Goal: Information Seeking & Learning: Learn about a topic

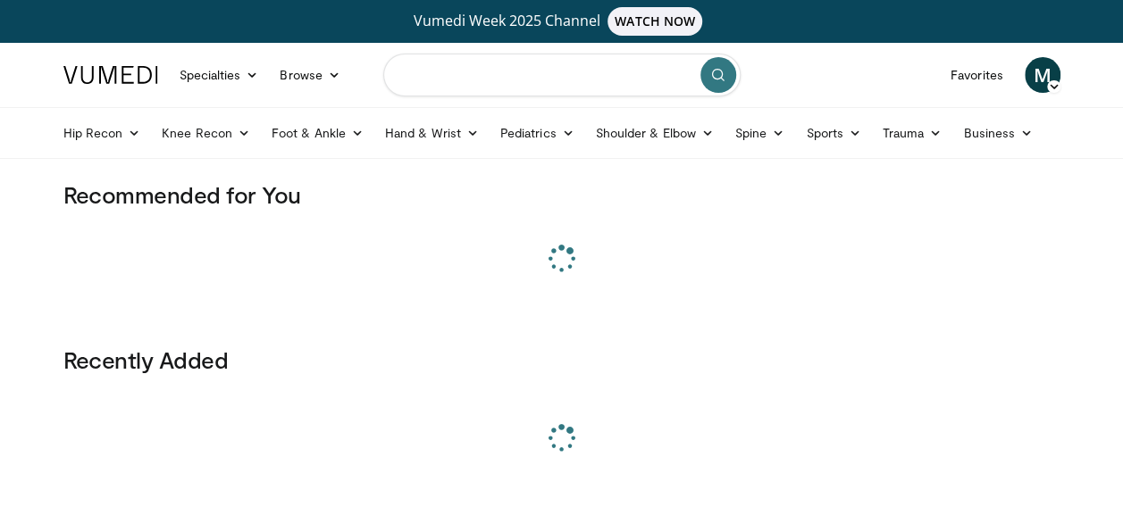
click at [437, 83] on input "Search topics, interventions" at bounding box center [561, 75] width 357 height 43
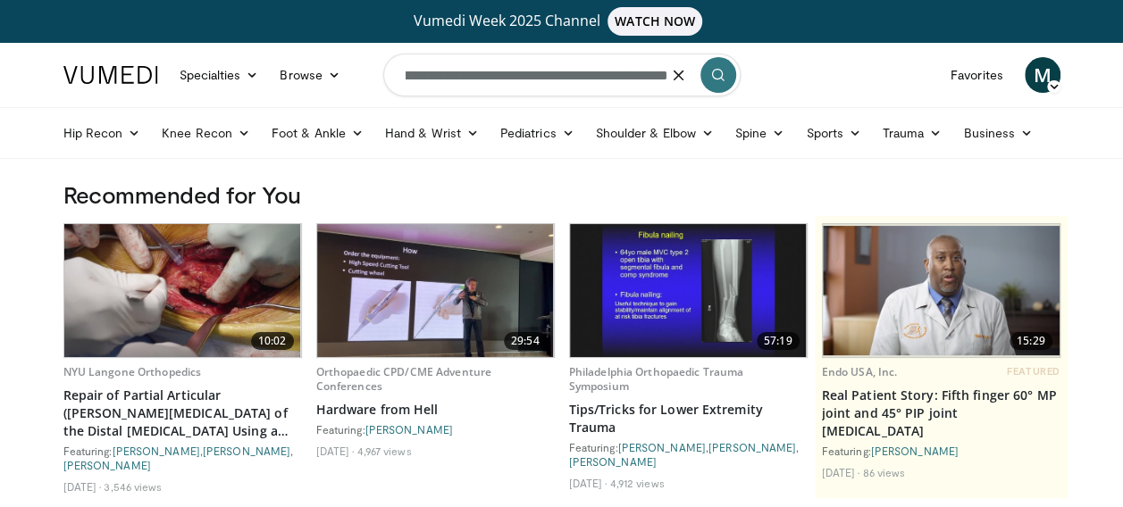
scroll to position [0, 95]
type input "**********"
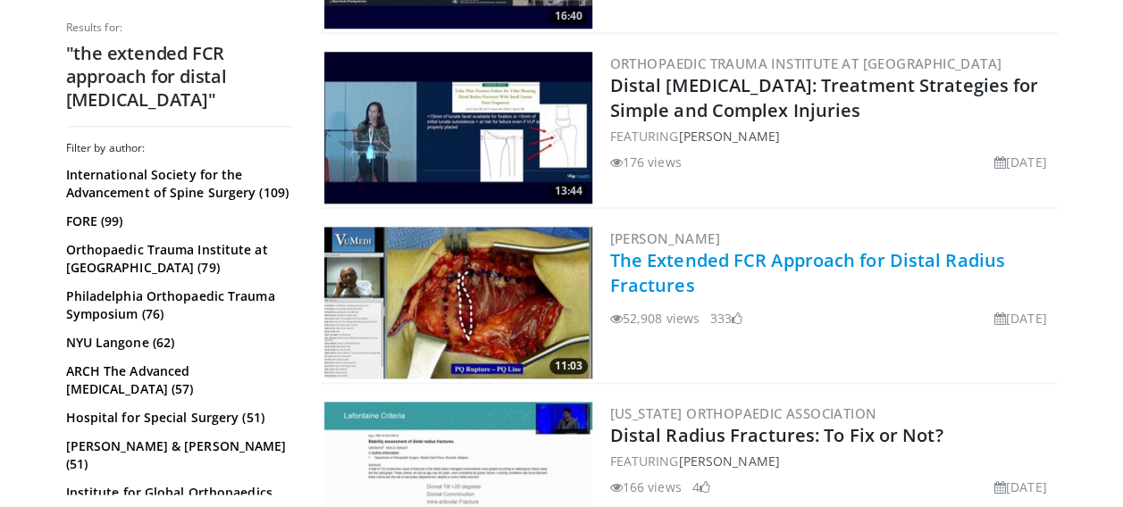
scroll to position [983, 0]
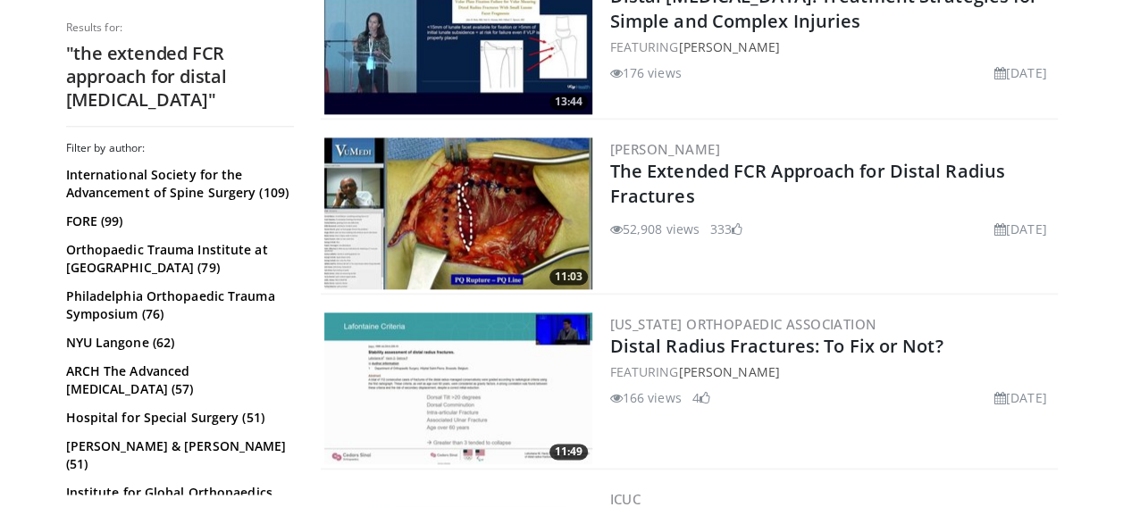
click at [493, 206] on img at bounding box center [458, 214] width 268 height 152
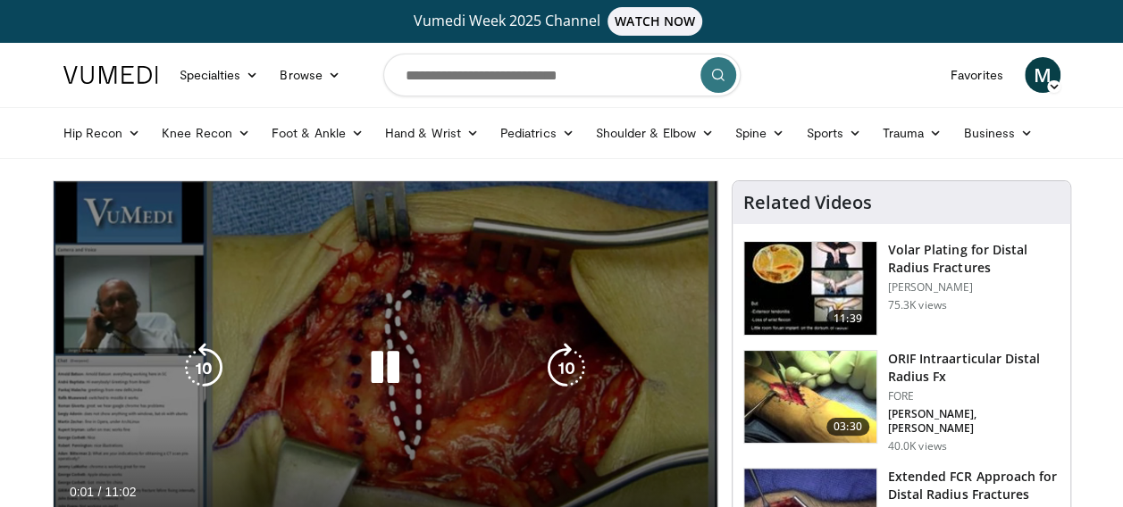
scroll to position [89, 0]
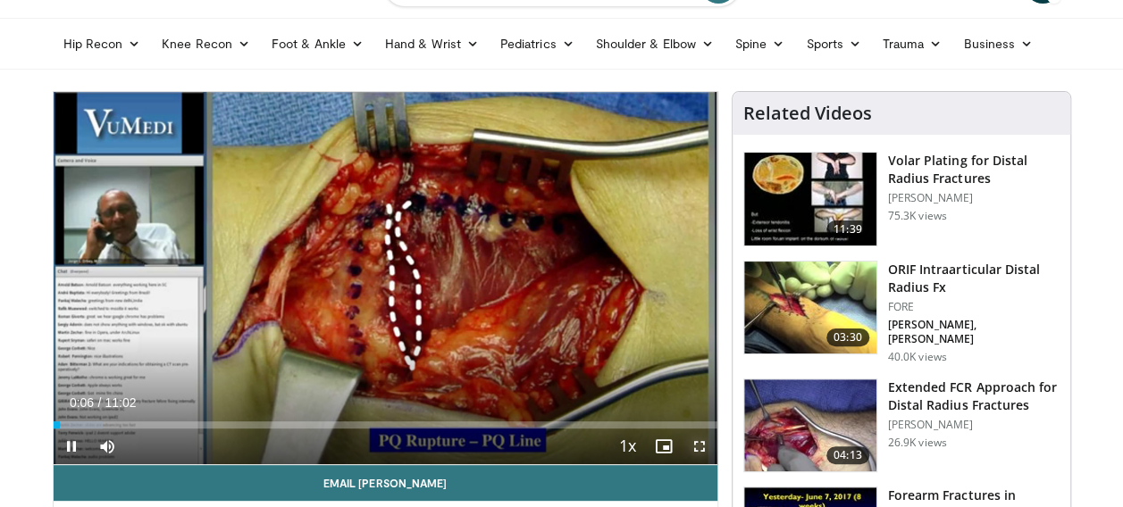
click at [699, 451] on span "Video Player" at bounding box center [700, 447] width 36 height 36
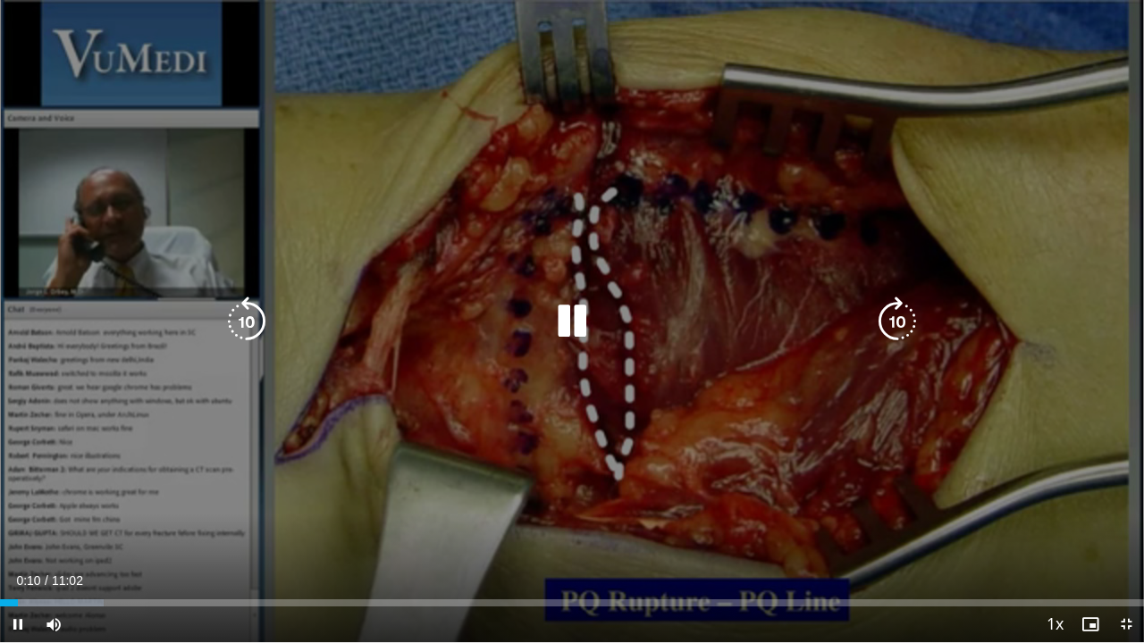
click at [568, 357] on div "10 seconds Tap to unmute" at bounding box center [572, 321] width 1144 height 642
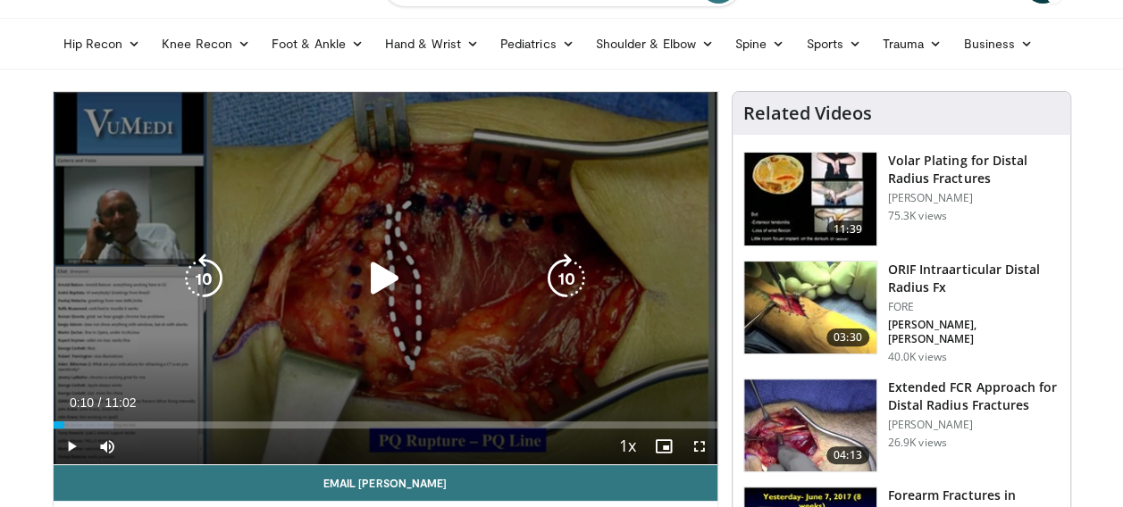
click at [357, 300] on div "10 seconds Tap to unmute" at bounding box center [386, 278] width 664 height 373
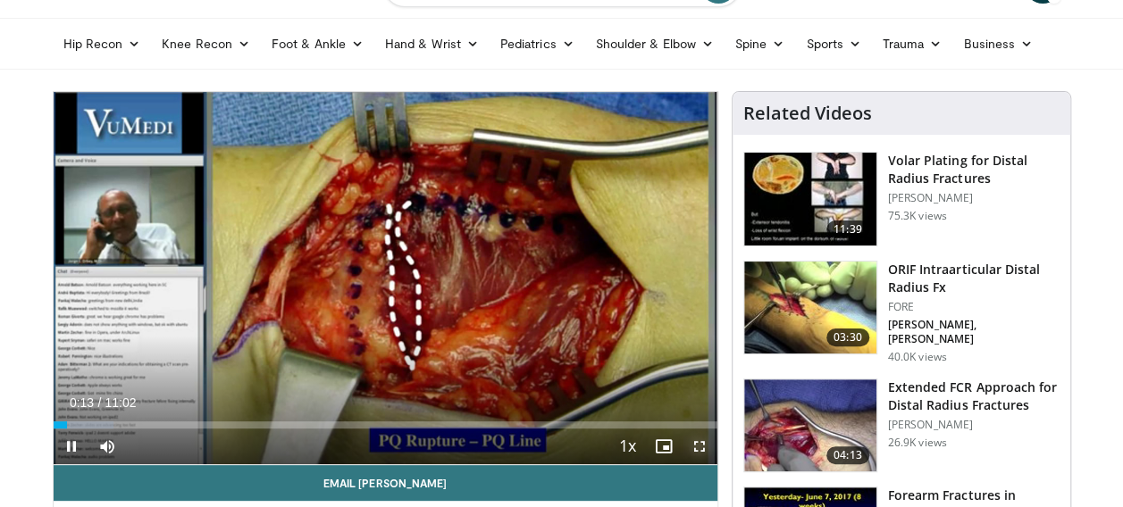
click at [699, 442] on span "Video Player" at bounding box center [700, 447] width 36 height 36
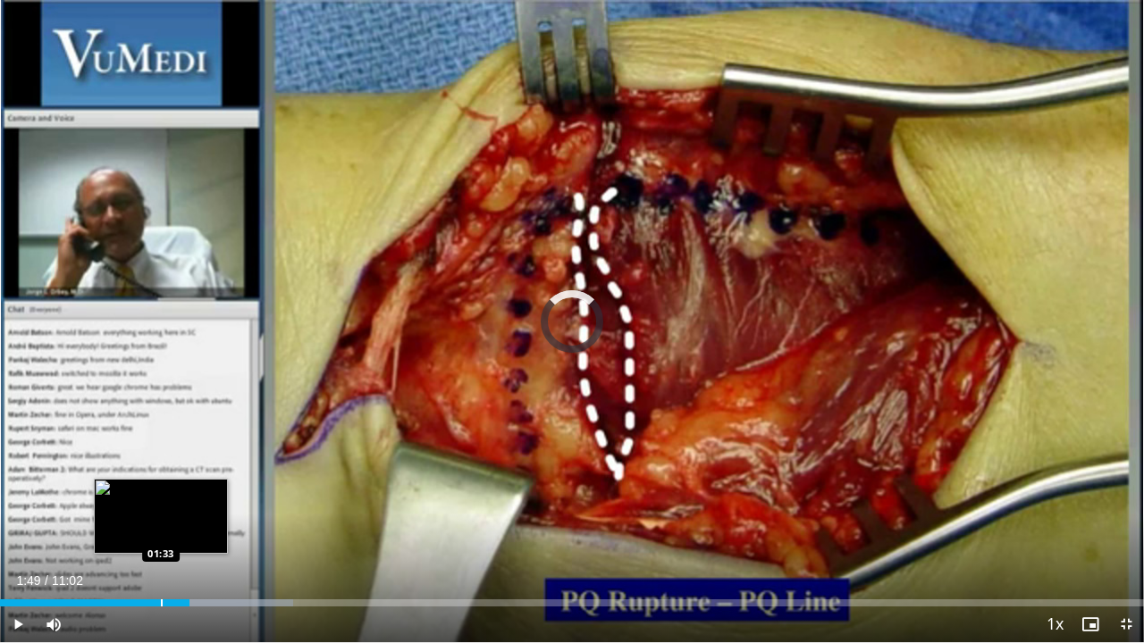
click at [161, 507] on div "Loaded : 25.61% 01:33 01:33" at bounding box center [572, 598] width 1144 height 17
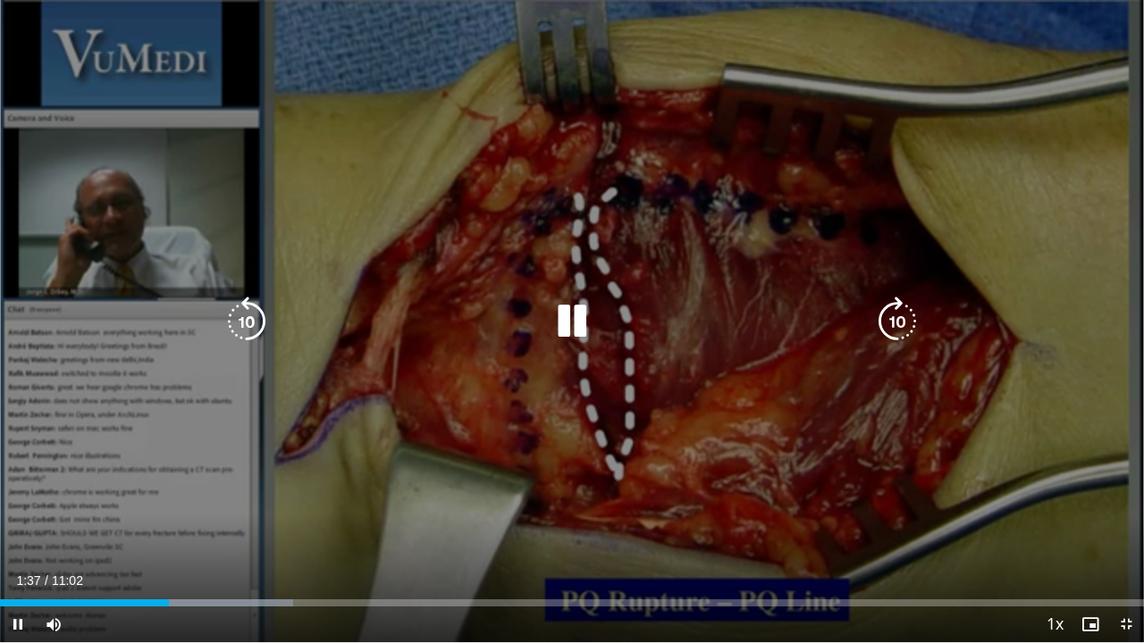
click at [547, 322] on icon "Video Player" at bounding box center [572, 322] width 50 height 50
click at [527, 345] on div "10 seconds Tap to unmute" at bounding box center [572, 321] width 1144 height 642
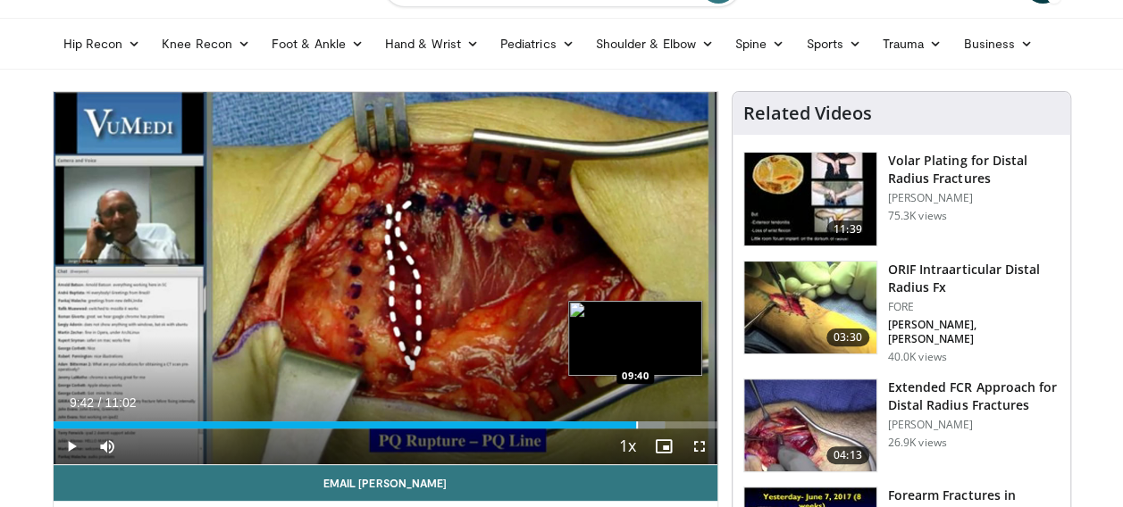
click at [636, 424] on div "Progress Bar" at bounding box center [637, 425] width 2 height 7
click at [667, 427] on div "Progress Bar" at bounding box center [668, 425] width 2 height 7
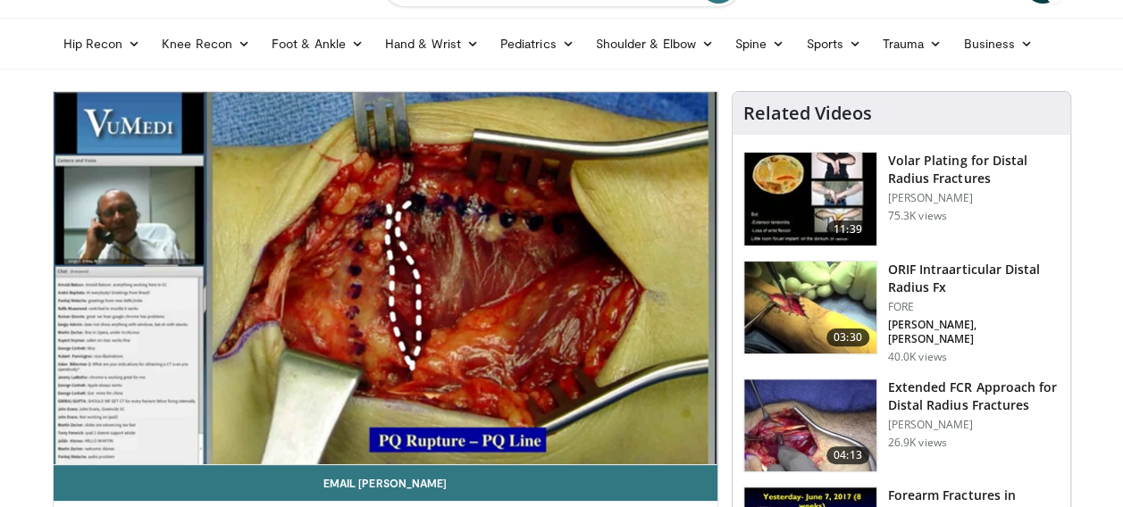
click at [804, 415] on img at bounding box center [810, 426] width 132 height 93
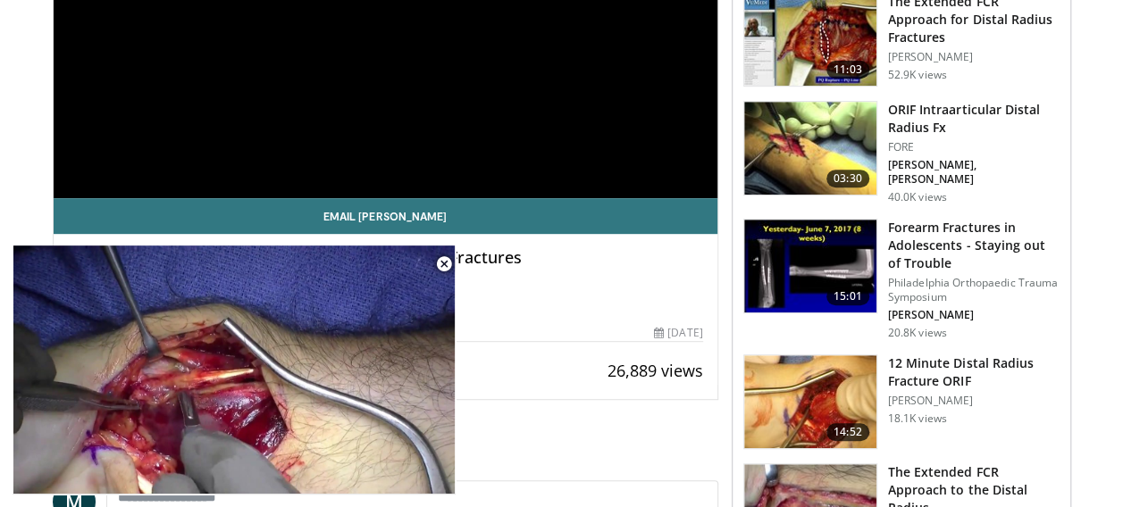
scroll to position [447, 0]
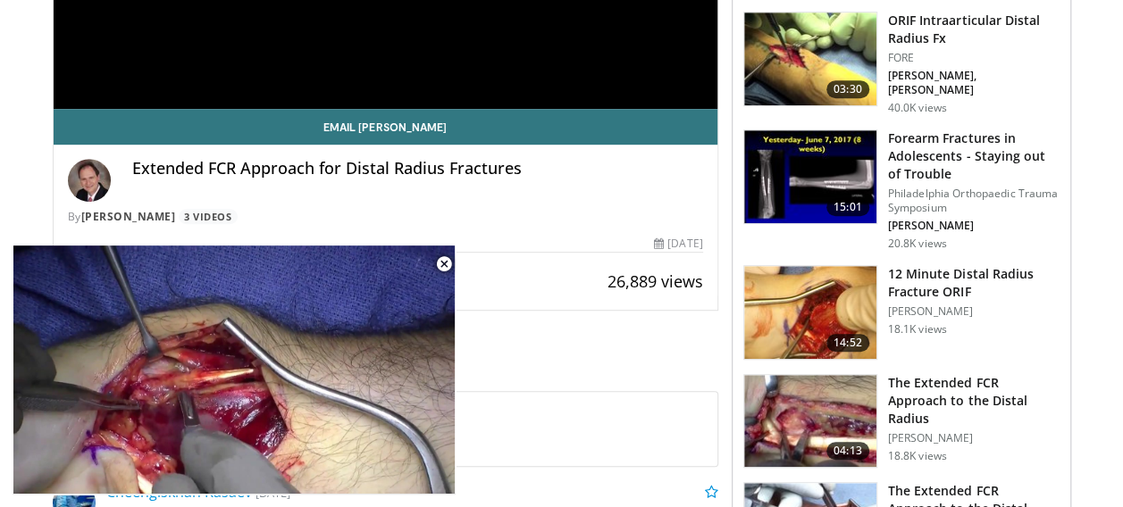
click at [818, 404] on img at bounding box center [810, 421] width 132 height 93
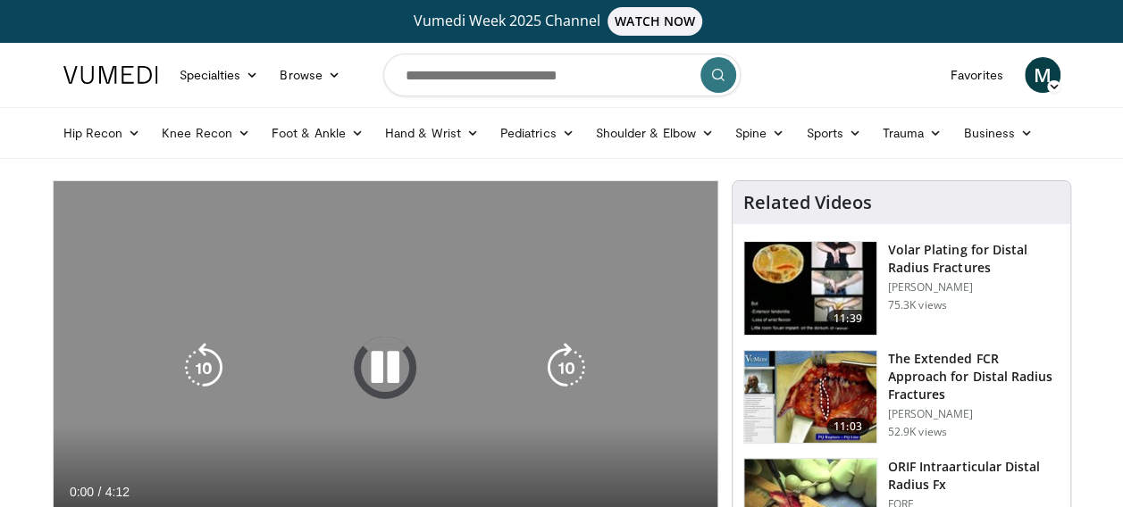
scroll to position [89, 0]
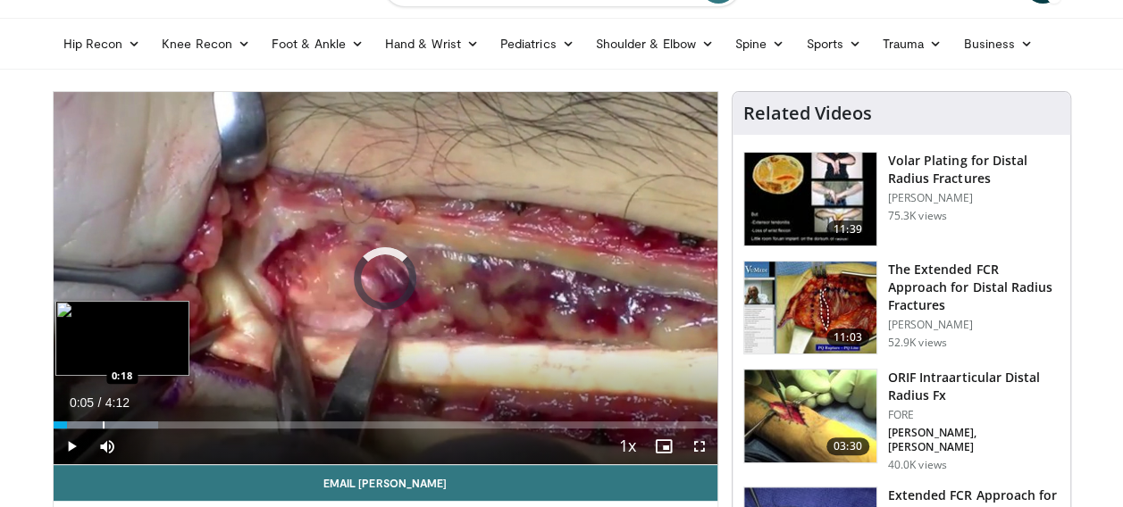
click at [103, 425] on div "Progress Bar" at bounding box center [104, 425] width 2 height 7
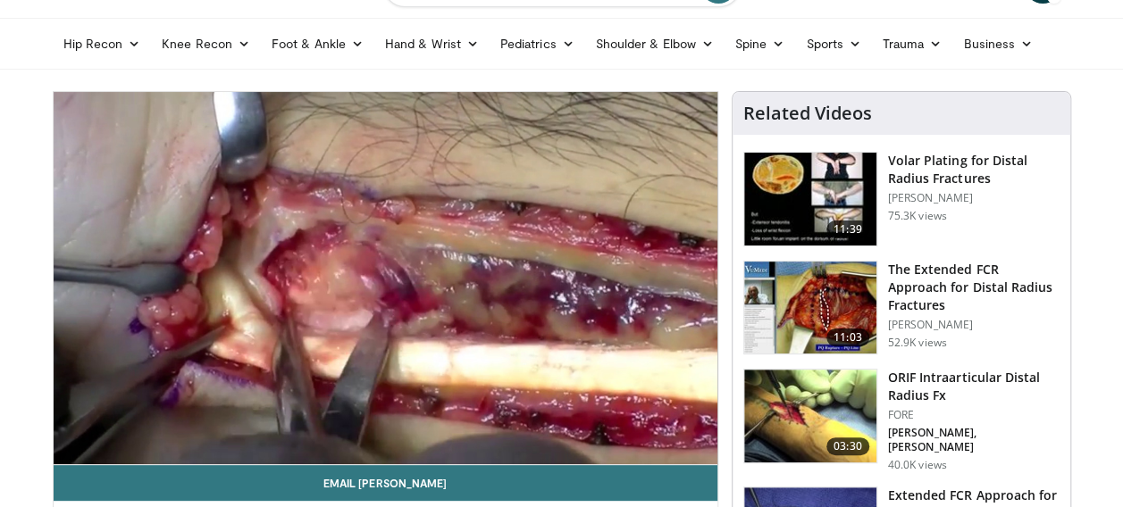
click at [801, 406] on img at bounding box center [810, 416] width 132 height 93
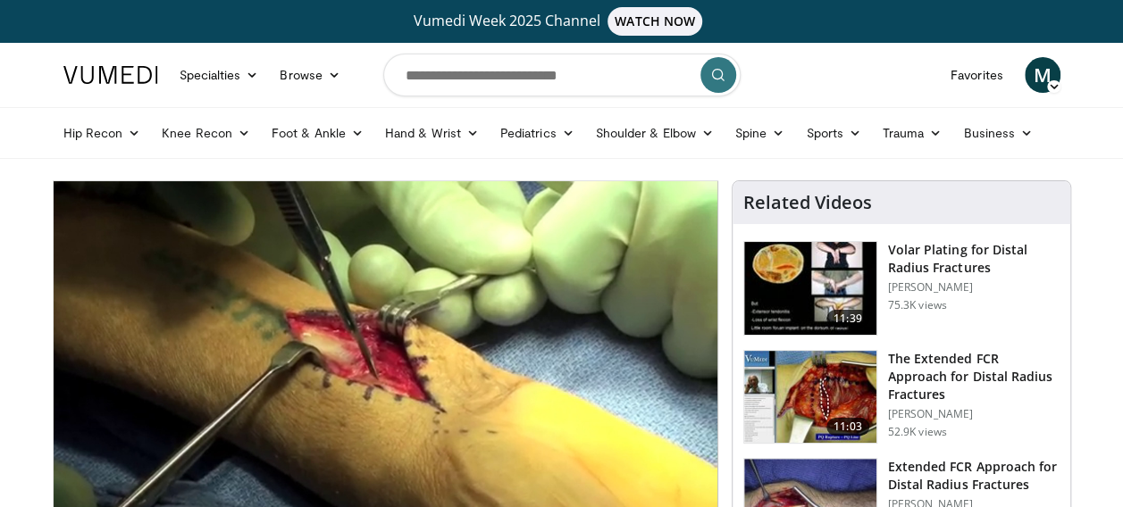
scroll to position [89, 0]
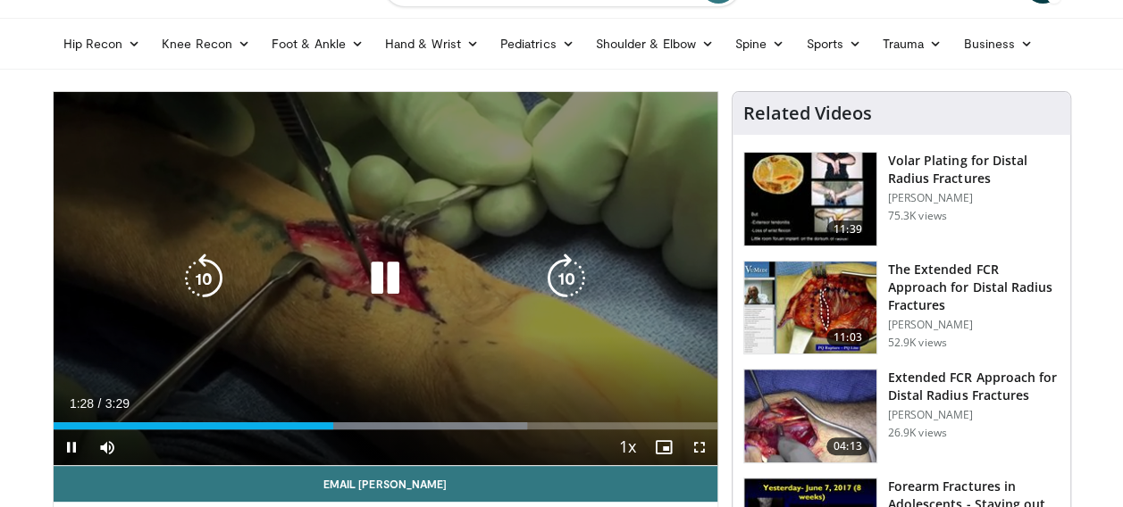
click at [386, 263] on icon "Video Player" at bounding box center [385, 279] width 50 height 50
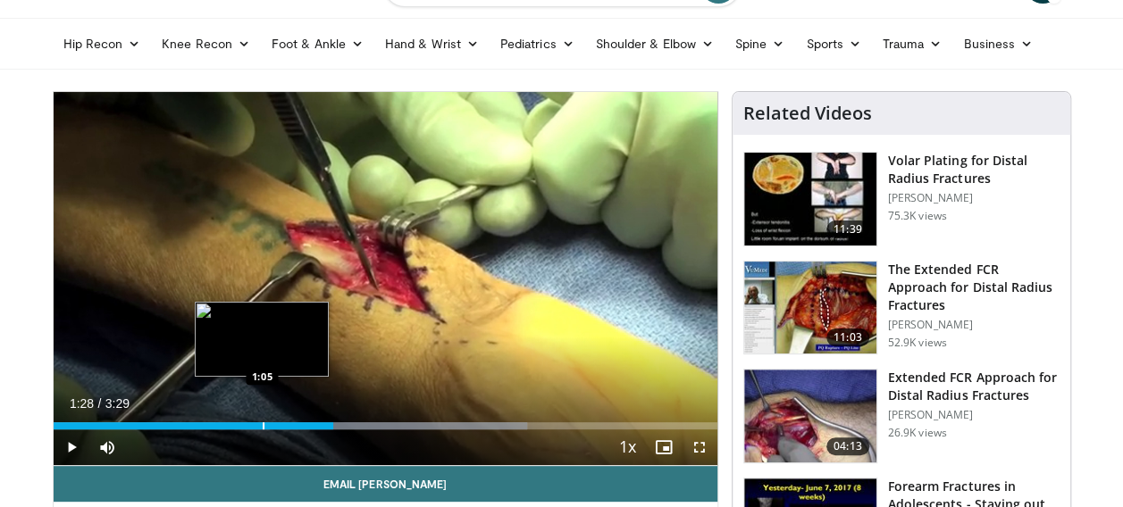
click at [259, 418] on div "Loaded : 71.44% 1:28 1:05" at bounding box center [386, 421] width 664 height 17
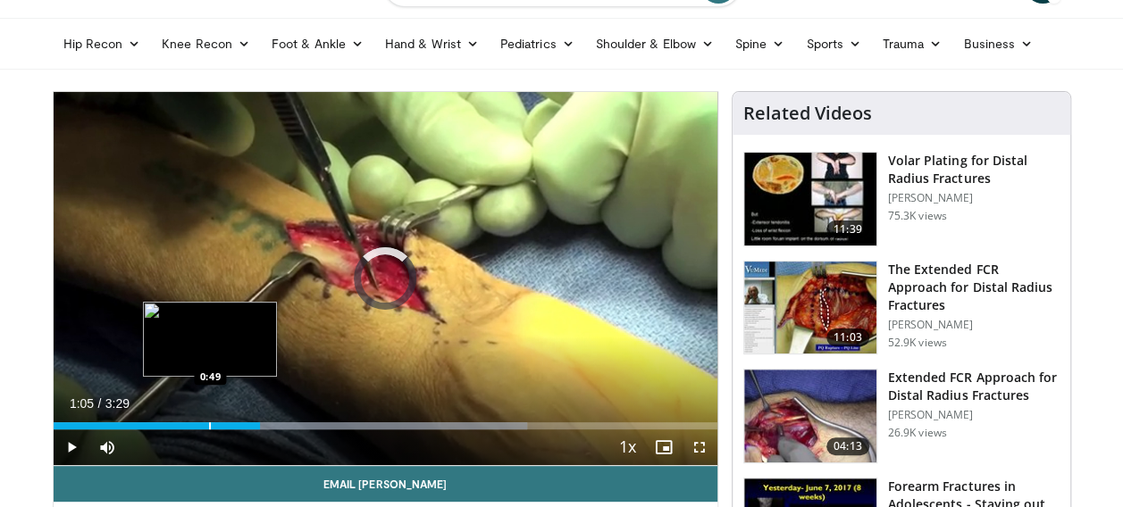
click at [207, 423] on div "1:05" at bounding box center [157, 426] width 207 height 7
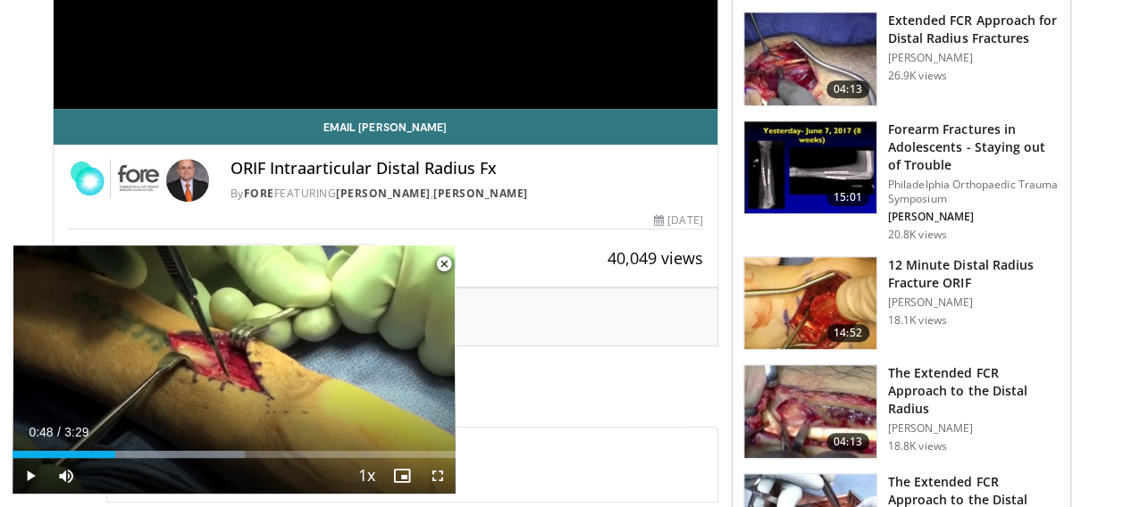
scroll to position [536, 0]
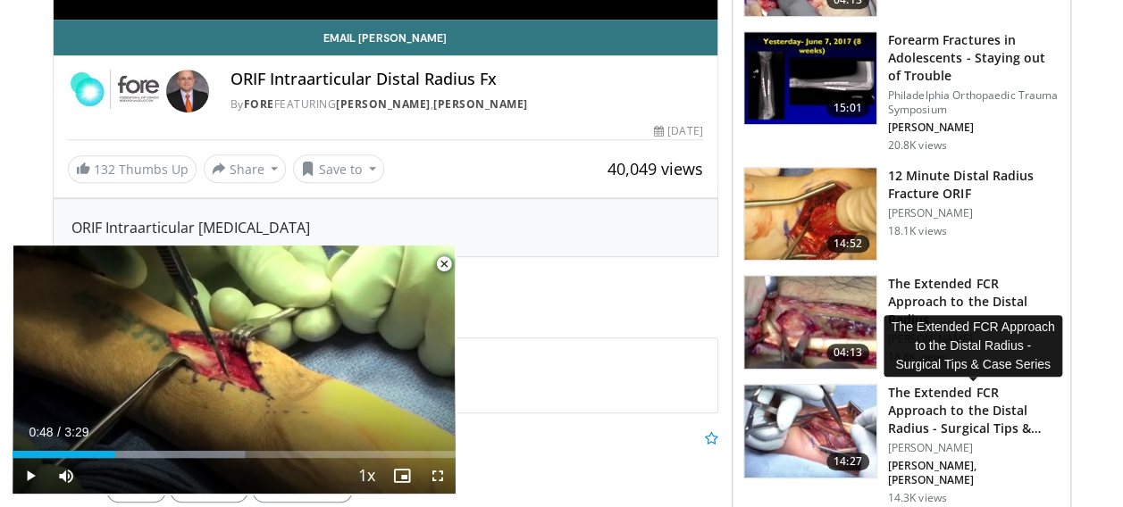
click at [910, 422] on h3 "The Extended FCR Approach to the Distal Radius - Surgical Tips & Cas…" at bounding box center [974, 411] width 172 height 54
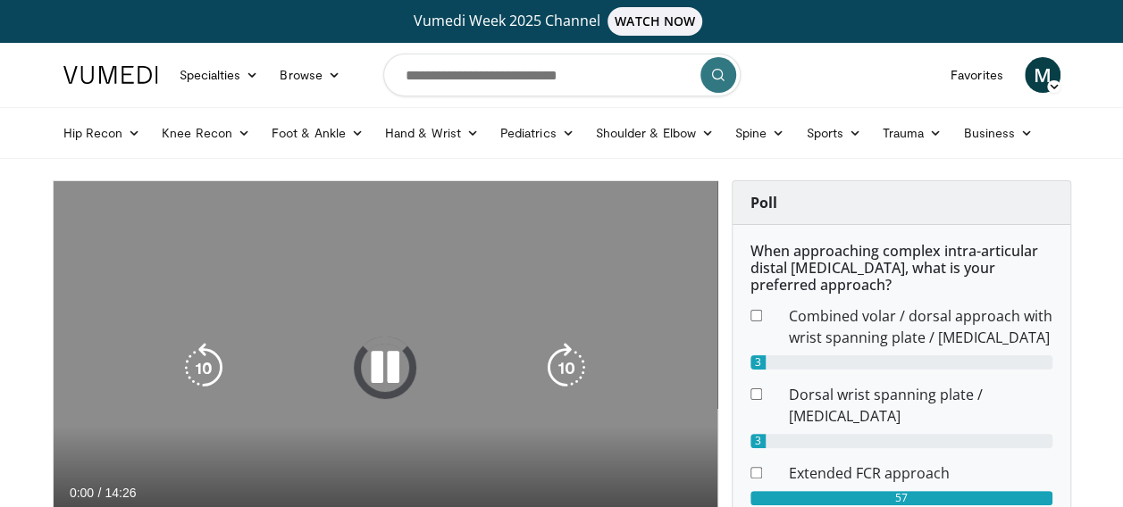
scroll to position [89, 0]
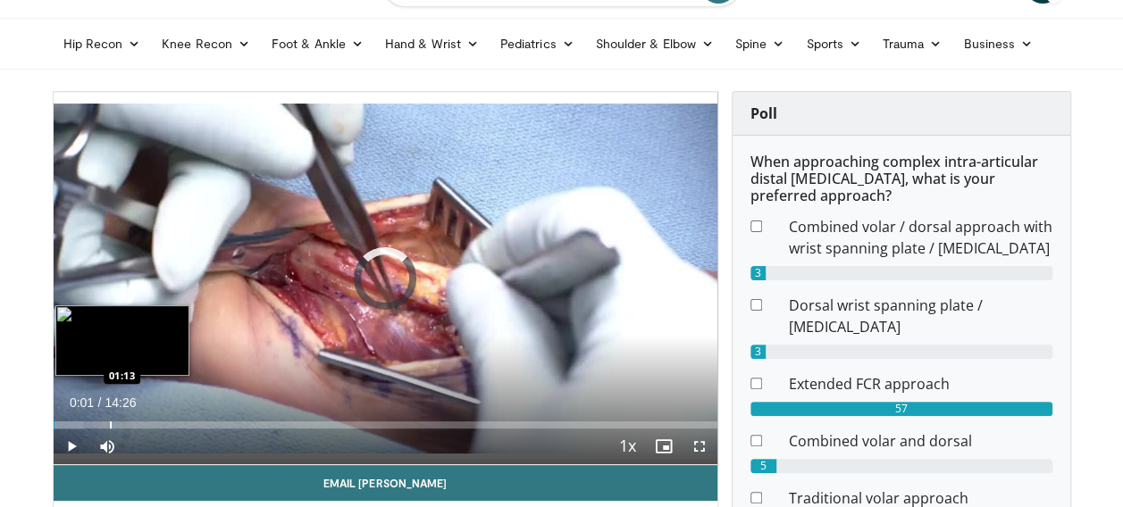
click at [106, 415] on div "Loaded : 4.58% 00:01 01:13" at bounding box center [386, 420] width 664 height 17
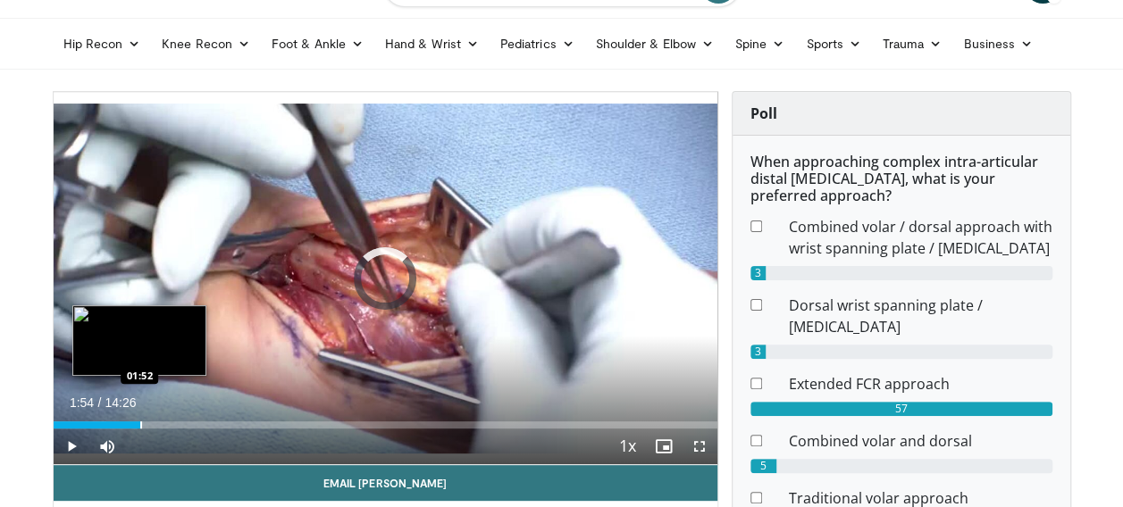
click at [140, 423] on div "Progress Bar" at bounding box center [141, 425] width 2 height 7
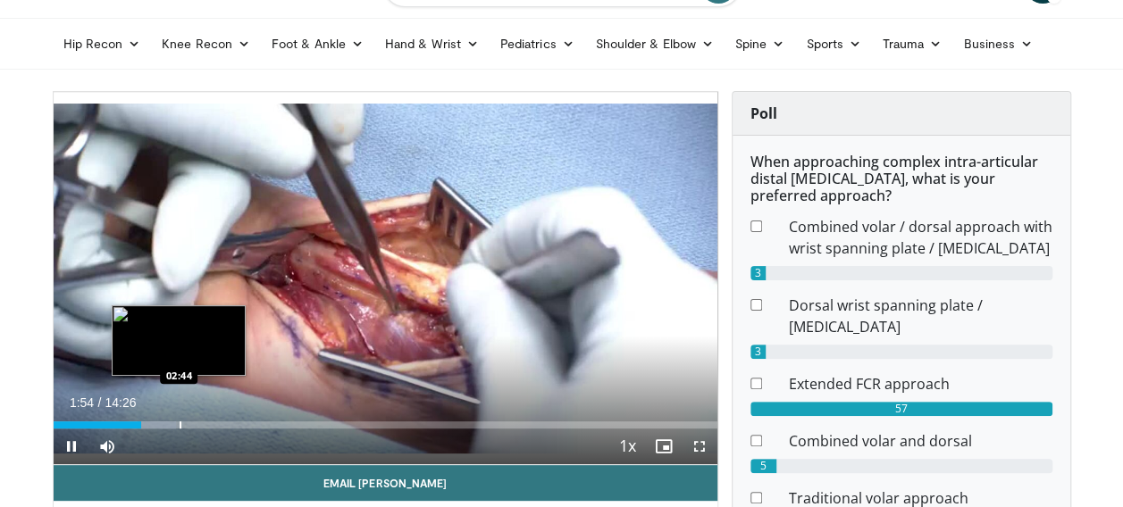
click at [176, 422] on div "Progress Bar" at bounding box center [157, 425] width 38 height 7
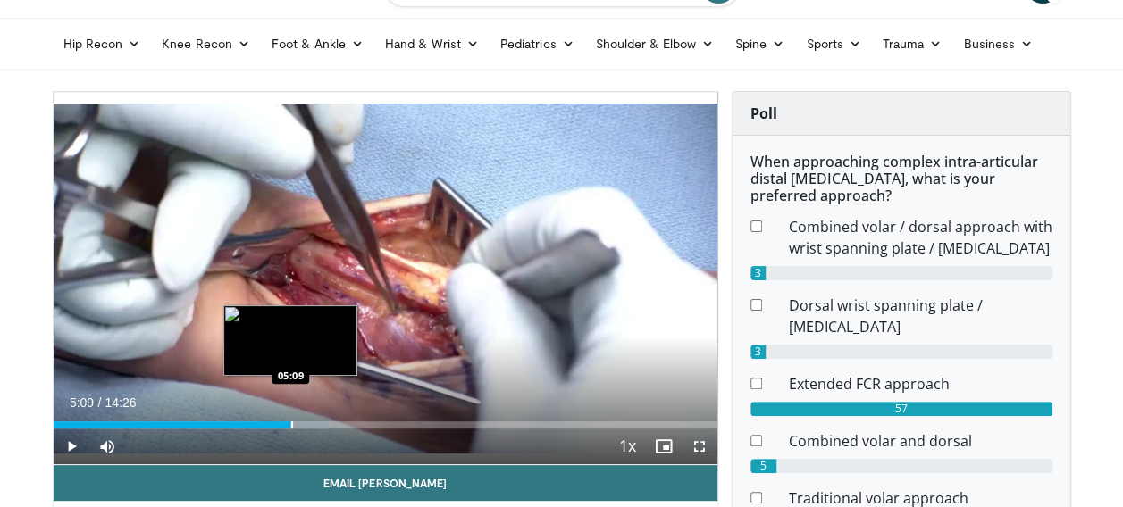
click at [291, 427] on div "Progress Bar" at bounding box center [292, 425] width 2 height 7
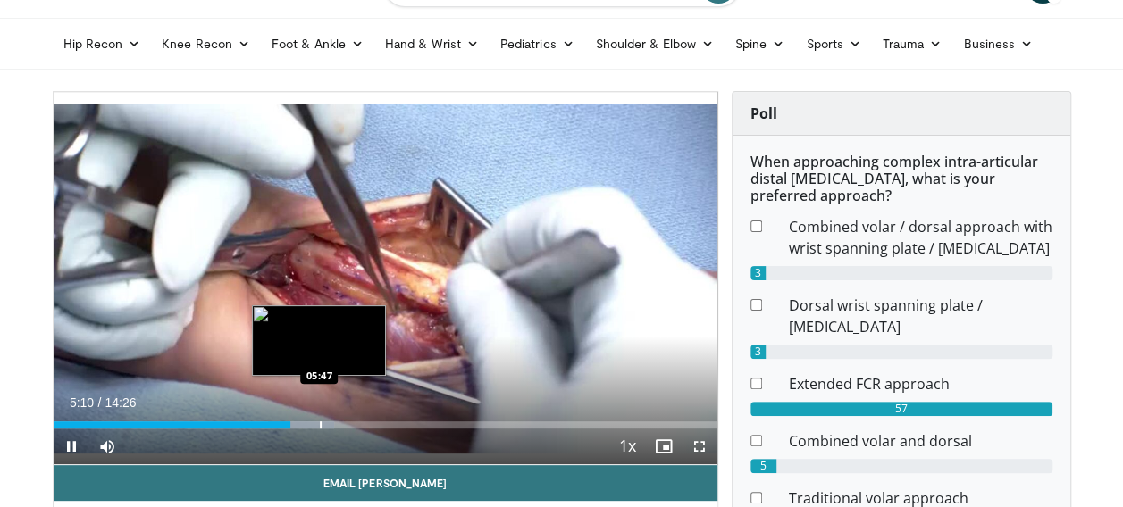
click at [320, 425] on div "Progress Bar" at bounding box center [321, 425] width 2 height 7
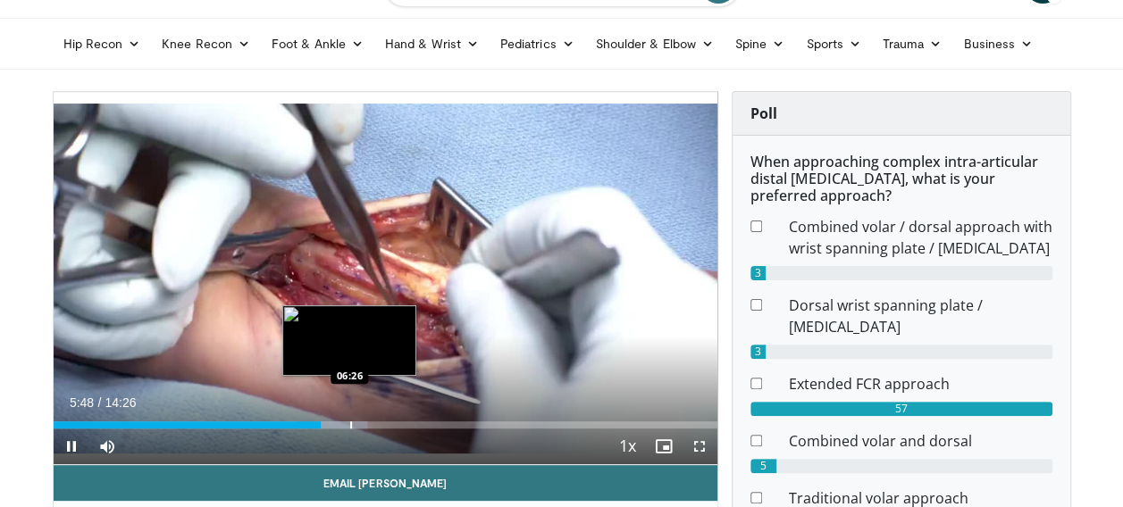
click at [350, 425] on div "Progress Bar" at bounding box center [351, 425] width 2 height 7
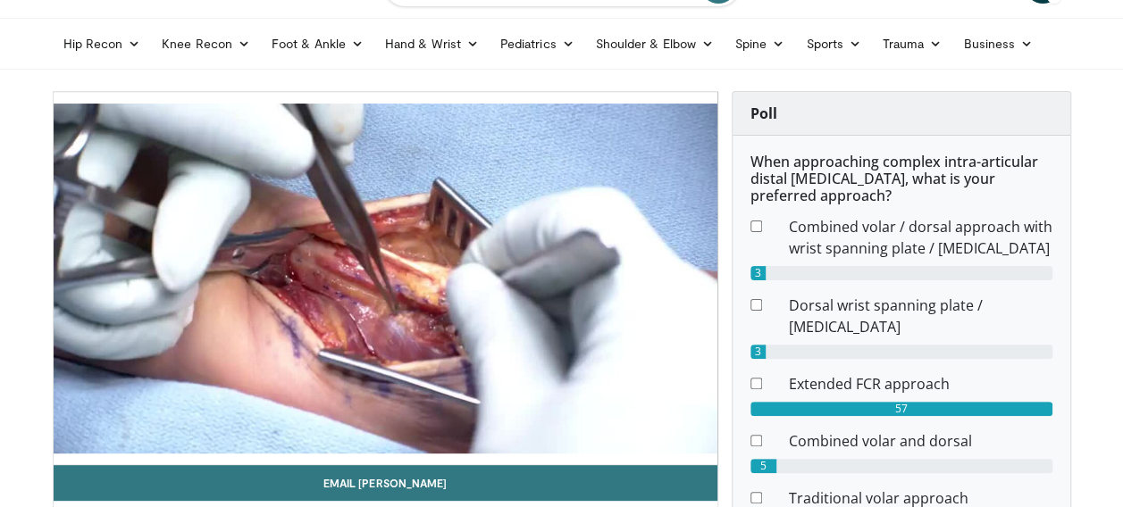
click at [373, 424] on div "10 seconds Tap to unmute" at bounding box center [386, 278] width 664 height 373
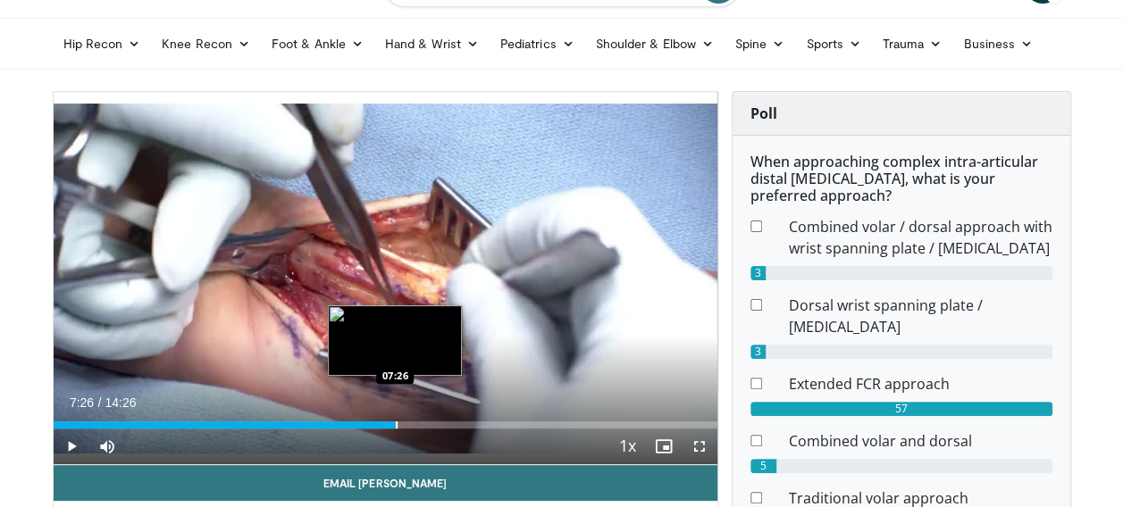
click at [396, 422] on div "Progress Bar" at bounding box center [397, 425] width 2 height 7
